Goal: Information Seeking & Learning: Stay updated

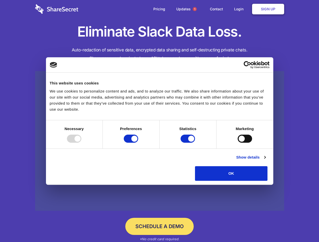
click at [81, 143] on div at bounding box center [74, 139] width 14 height 8
click at [138, 143] on input "Preferences" at bounding box center [131, 139] width 14 height 8
checkbox input "false"
click at [188, 143] on input "Statistics" at bounding box center [188, 139] width 14 height 8
checkbox input "false"
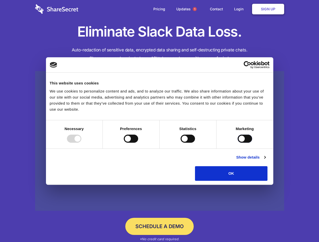
click at [238, 143] on input "Marketing" at bounding box center [245, 139] width 14 height 8
checkbox input "true"
click at [265, 161] on link "Show details" at bounding box center [250, 158] width 29 height 6
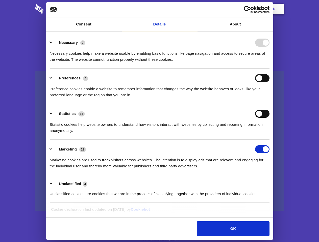
click at [270, 69] on li "Necessary 7 Necessary cookies help make a website usable by enabling basic func…" at bounding box center [160, 51] width 220 height 36
click at [194, 9] on span "1" at bounding box center [195, 9] width 4 height 4
